Goal: Task Accomplishment & Management: Complete application form

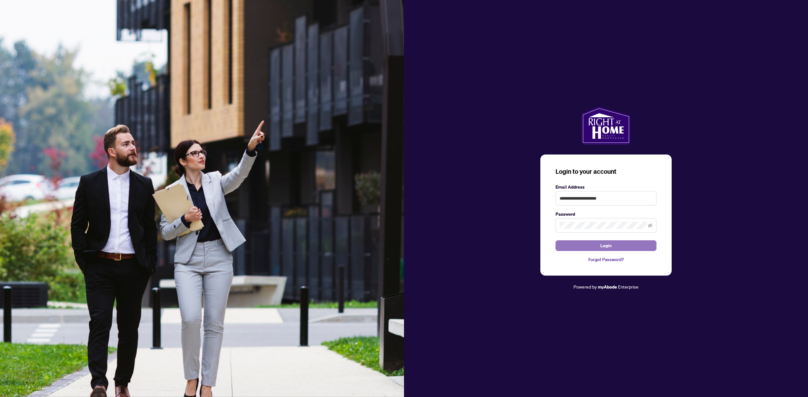
click at [603, 242] on span "Login" at bounding box center [605, 246] width 11 height 10
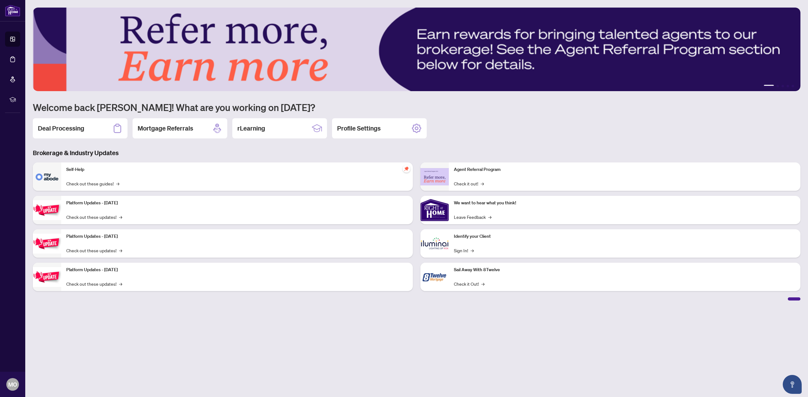
click at [71, 128] on h2 "Deal Processing" at bounding box center [61, 128] width 46 height 9
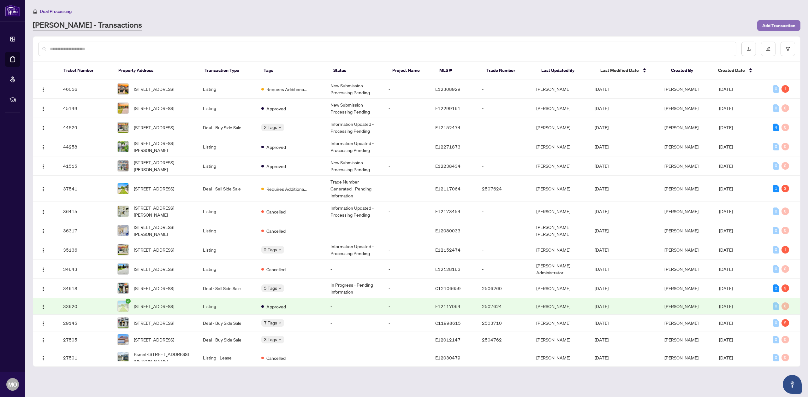
click at [786, 26] on span "Add Transaction" at bounding box center [778, 26] width 33 height 10
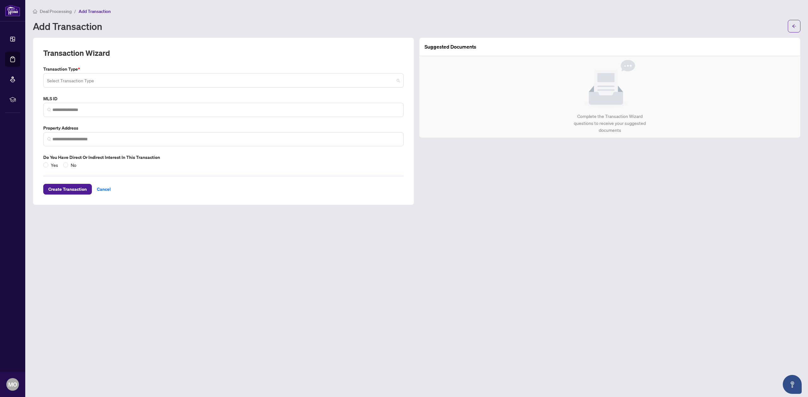
click at [66, 83] on input "search" at bounding box center [220, 81] width 347 height 14
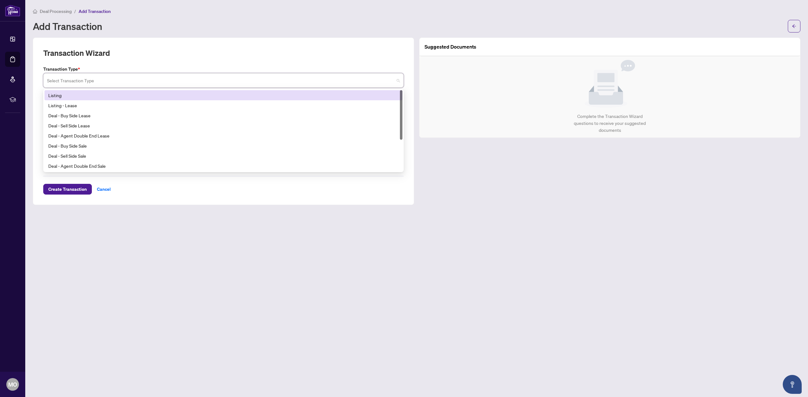
click at [69, 96] on div "Listing" at bounding box center [223, 95] width 350 height 7
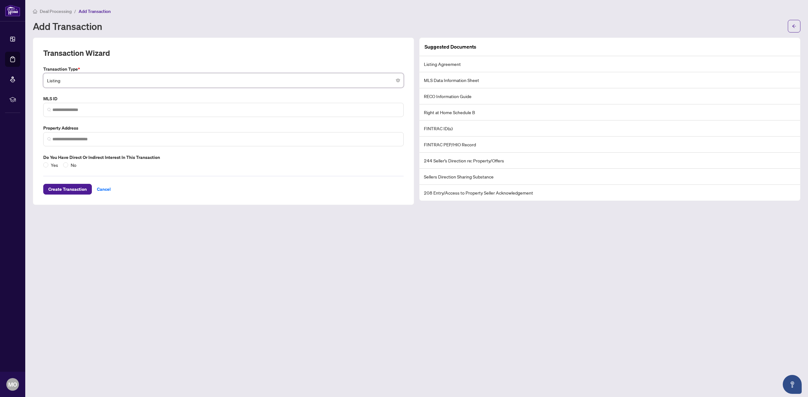
click at [67, 79] on span "Listing" at bounding box center [223, 80] width 353 height 12
click at [97, 189] on span "Cancel" at bounding box center [104, 189] width 14 height 10
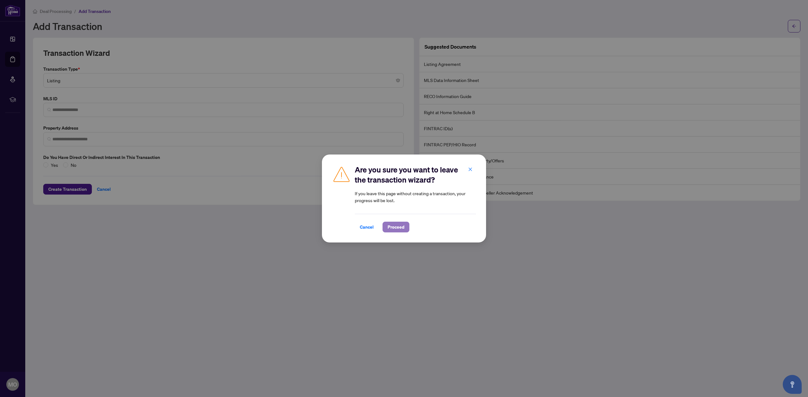
click at [396, 229] on span "Proceed" at bounding box center [396, 227] width 17 height 10
